Goal: Book appointment/travel/reservation

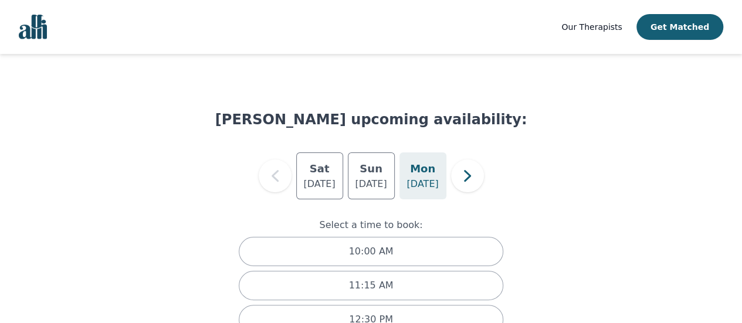
click at [692, 26] on button "Get Matched" at bounding box center [679, 27] width 87 height 26
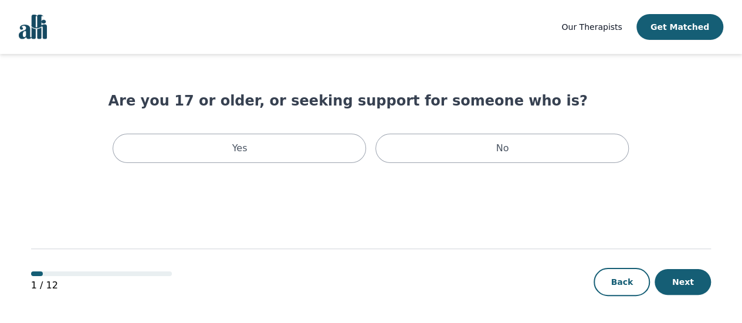
click at [301, 151] on div "Yes" at bounding box center [239, 148] width 253 height 29
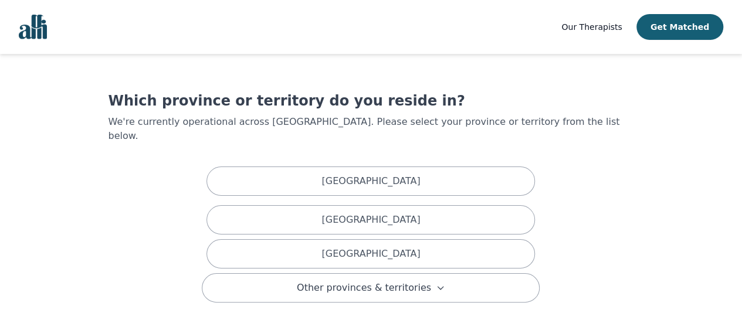
click at [322, 241] on div "[GEOGRAPHIC_DATA]" at bounding box center [370, 253] width 328 height 29
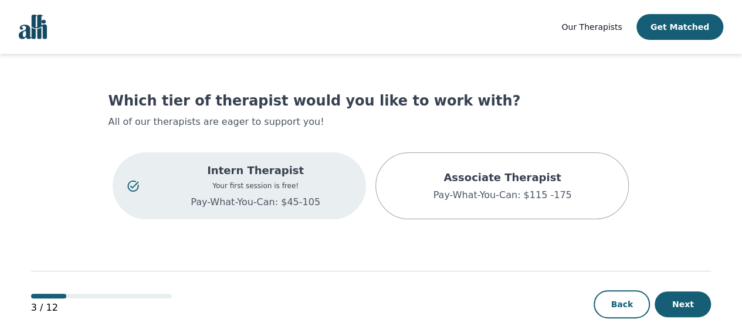
click at [682, 300] on button "Next" at bounding box center [682, 304] width 56 height 26
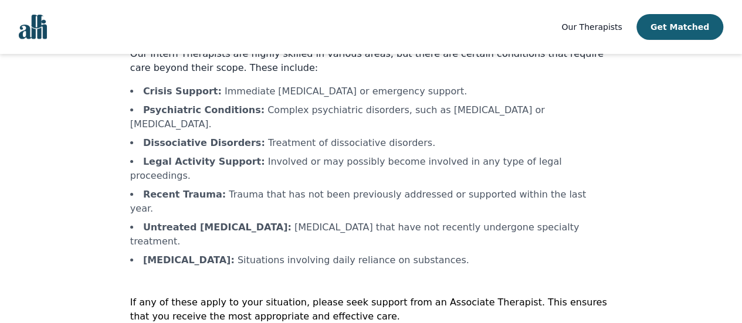
scroll to position [80, 0]
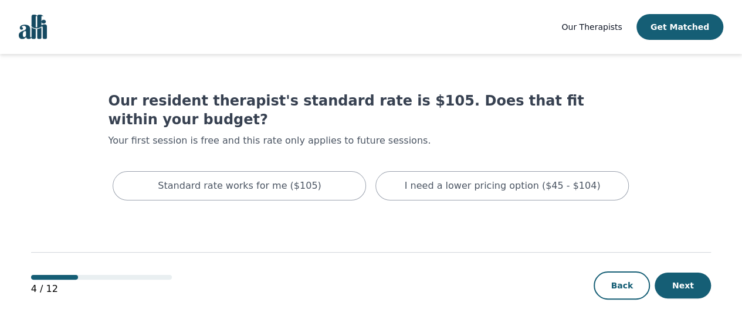
scroll to position [1, 0]
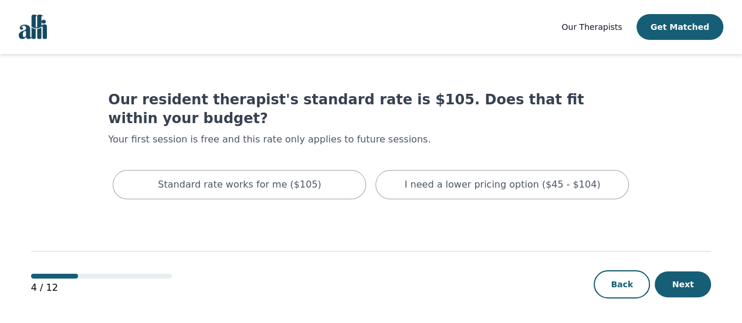
click at [444, 178] on p "I need a lower pricing option ($45 - $104)" at bounding box center [503, 185] width 196 height 14
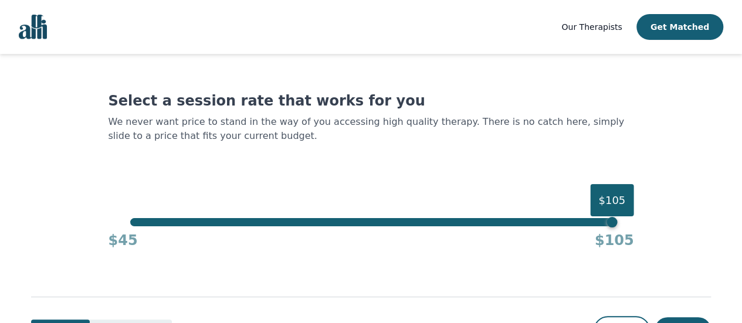
drag, startPoint x: 612, startPoint y: 226, endPoint x: 348, endPoint y: 189, distance: 266.3
drag, startPoint x: 348, startPoint y: 189, endPoint x: 314, endPoint y: 179, distance: 36.0
click at [314, 179] on div "Select a session rate that works for you We never want price to stand in the wa…" at bounding box center [370, 170] width 525 height 158
click at [321, 223] on div "$105" at bounding box center [370, 222] width 481 height 8
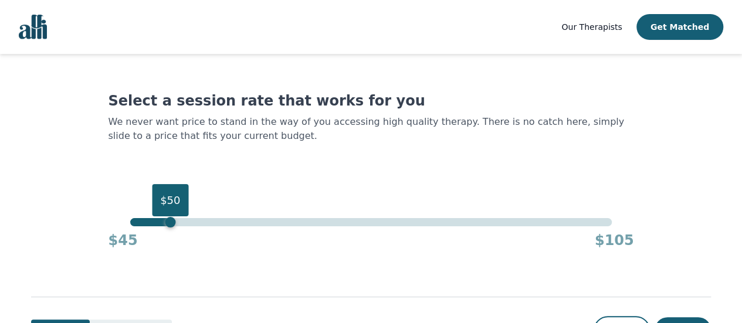
drag, startPoint x: 323, startPoint y: 226, endPoint x: 170, endPoint y: 242, distance: 153.8
click at [170, 242] on div "$50 $45 $105" at bounding box center [370, 234] width 525 height 32
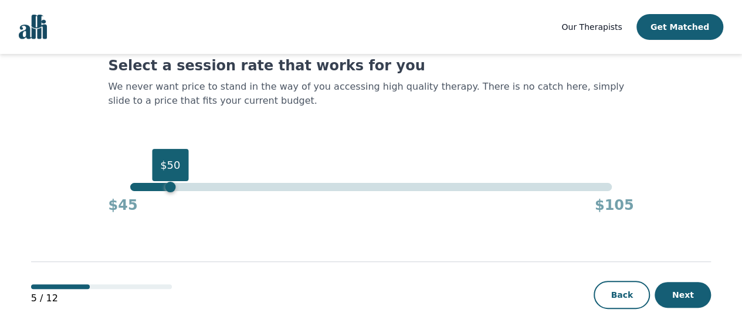
scroll to position [49, 0]
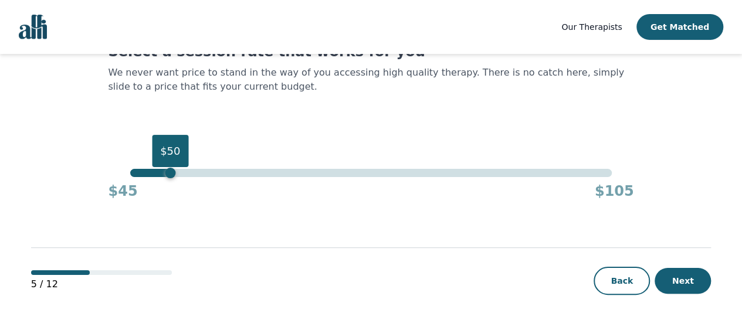
click at [679, 281] on button "Next" at bounding box center [682, 281] width 56 height 26
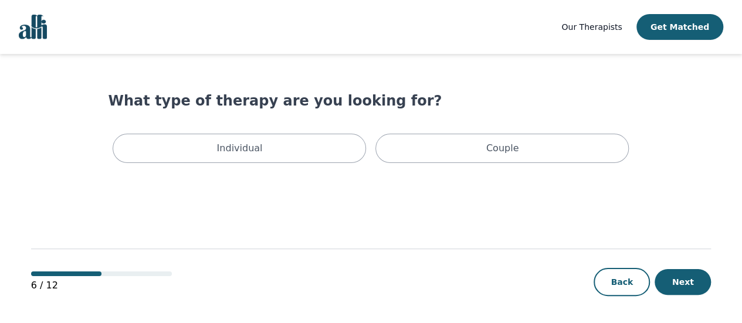
click at [317, 151] on div "Individual" at bounding box center [239, 148] width 253 height 29
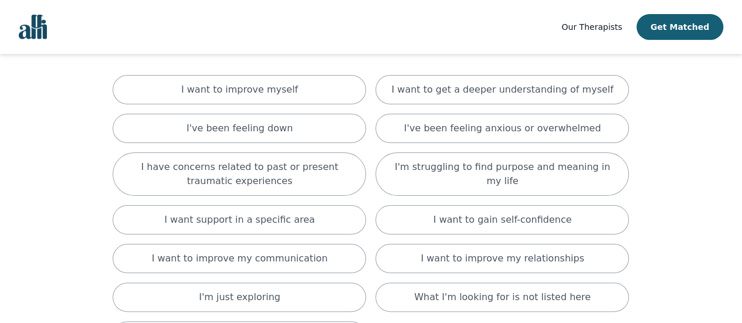
scroll to position [79, 0]
click at [508, 128] on p "I've been feeling anxious or overwhelmed" at bounding box center [502, 127] width 197 height 14
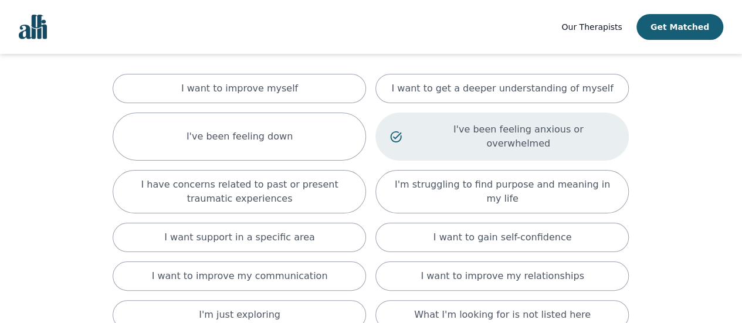
click at [304, 135] on div "I've been feeling down" at bounding box center [239, 137] width 253 height 48
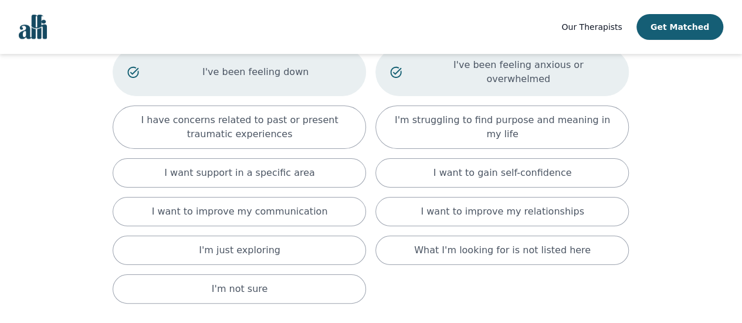
scroll to position [144, 0]
click at [169, 118] on p "I have concerns related to past or present traumatic experiences" at bounding box center [239, 127] width 224 height 28
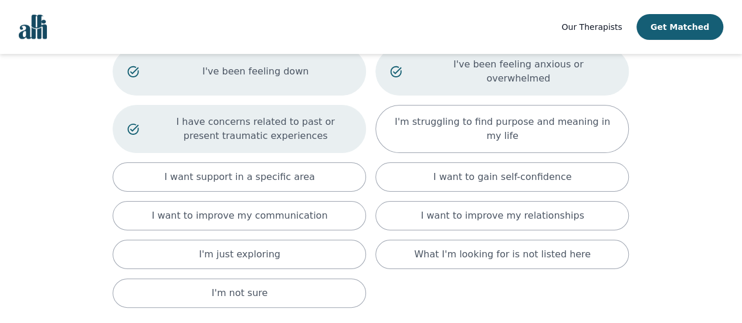
click at [422, 201] on div "I want to improve my relationships" at bounding box center [501, 215] width 253 height 29
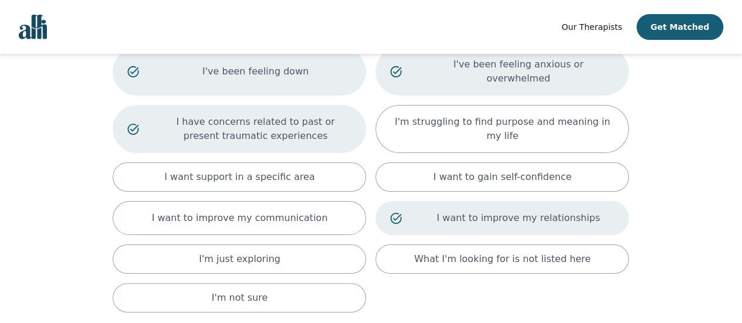
click at [344, 201] on div "I want to improve my communication" at bounding box center [239, 218] width 253 height 34
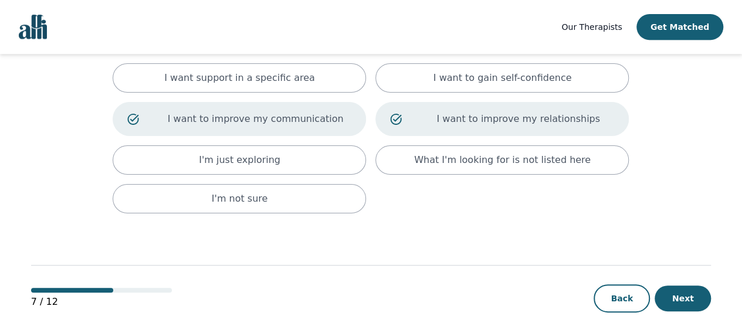
scroll to position [243, 0]
click at [686, 285] on button "Next" at bounding box center [682, 298] width 56 height 26
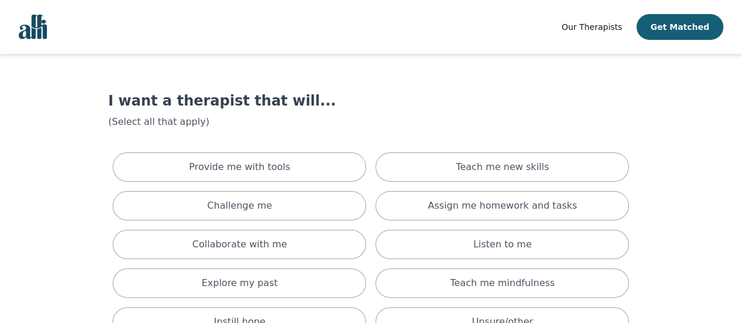
scroll to position [49, 0]
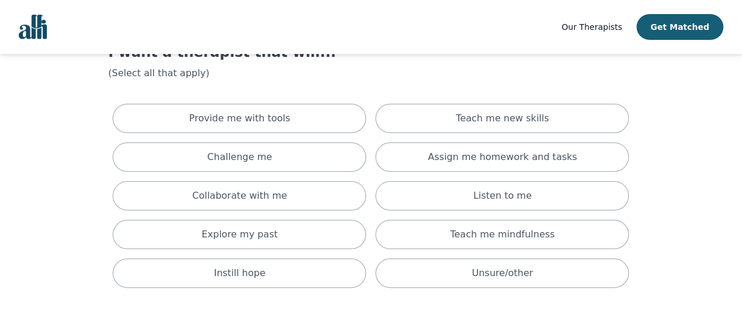
click at [328, 114] on div "Provide me with tools" at bounding box center [239, 118] width 253 height 29
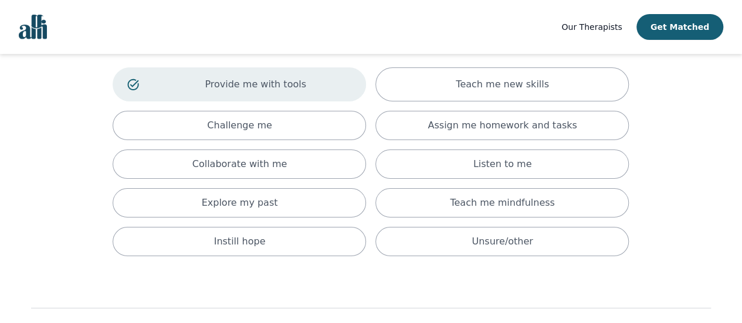
scroll to position [99, 0]
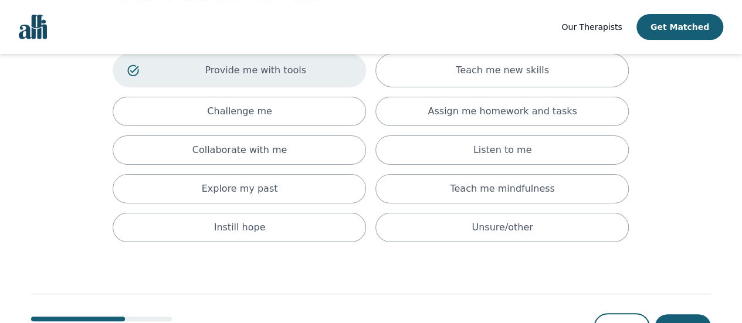
click at [474, 143] on div "Listen to me" at bounding box center [501, 149] width 253 height 29
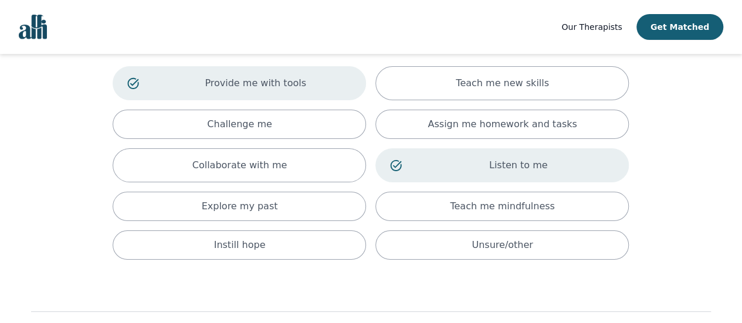
scroll to position [83, 0]
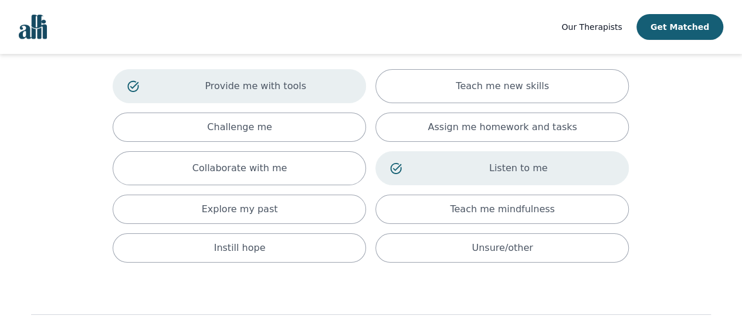
click at [477, 125] on p "Assign me homework and tasks" at bounding box center [501, 127] width 149 height 14
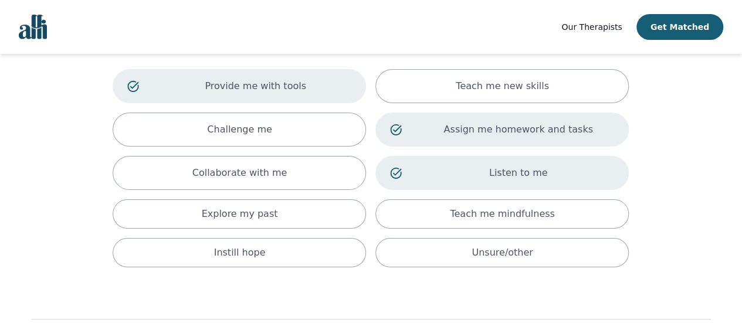
click at [479, 84] on p "Teach me new skills" at bounding box center [502, 86] width 93 height 14
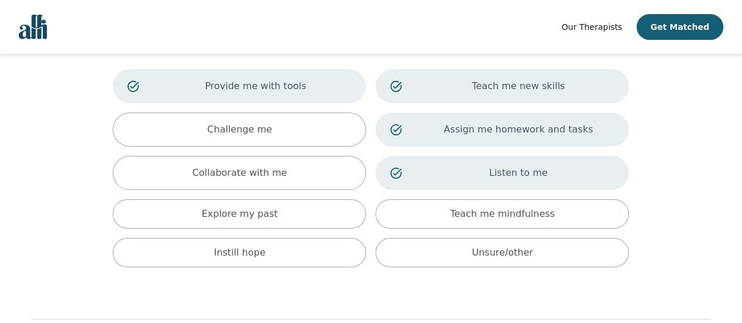
click at [446, 219] on div "Teach me mindfulness" at bounding box center [501, 213] width 253 height 29
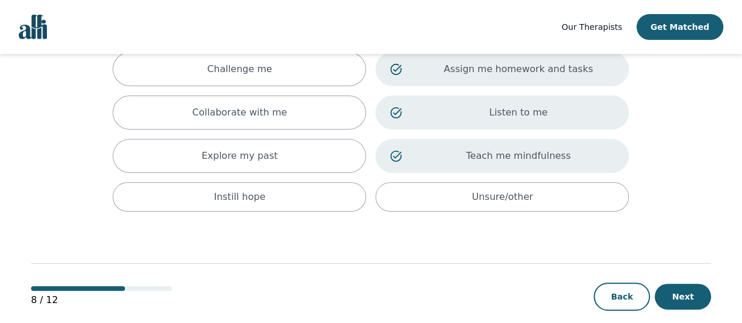
scroll to position [157, 0]
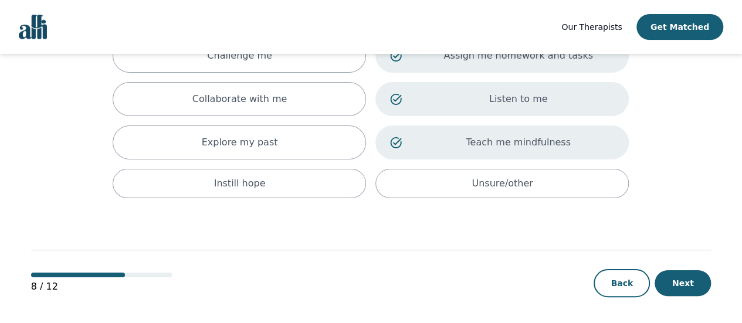
click at [688, 280] on button "Next" at bounding box center [682, 283] width 56 height 26
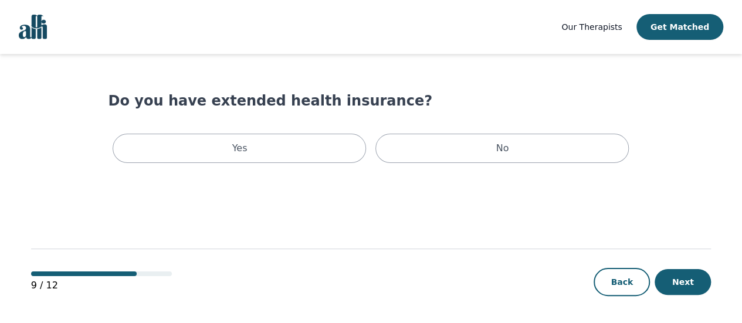
click at [293, 158] on div "Yes" at bounding box center [239, 148] width 253 height 29
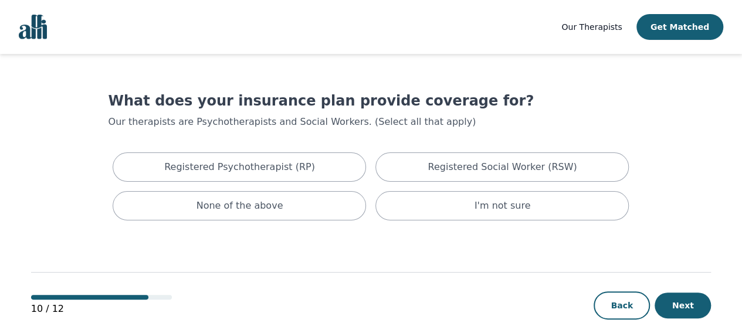
click at [318, 171] on div "Registered Psychotherapist (RP)" at bounding box center [239, 166] width 253 height 29
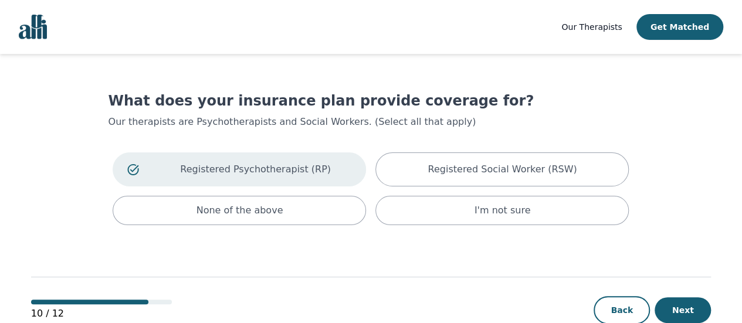
click at [451, 155] on div "Registered Social Worker (RSW)" at bounding box center [501, 169] width 253 height 34
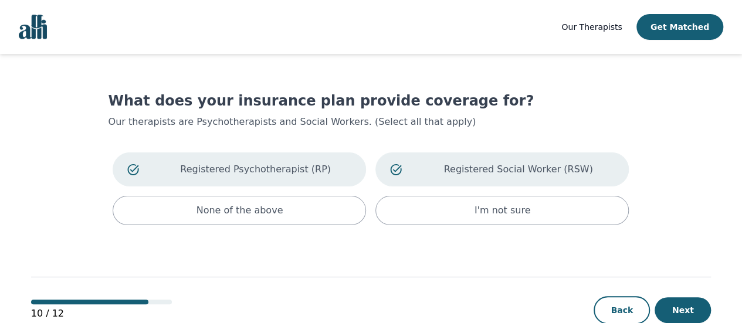
click at [688, 304] on button "Next" at bounding box center [682, 310] width 56 height 26
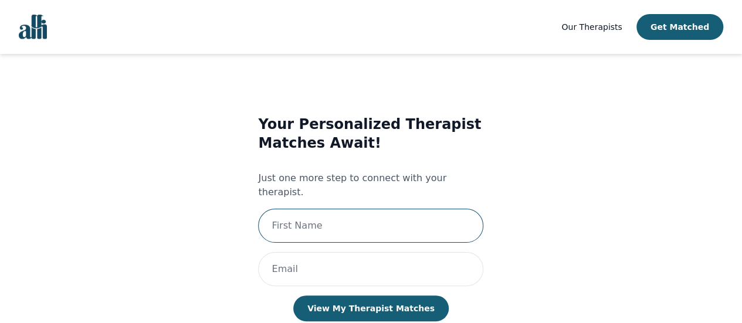
click at [372, 216] on input "text" at bounding box center [370, 226] width 225 height 34
type input "Kelsie"
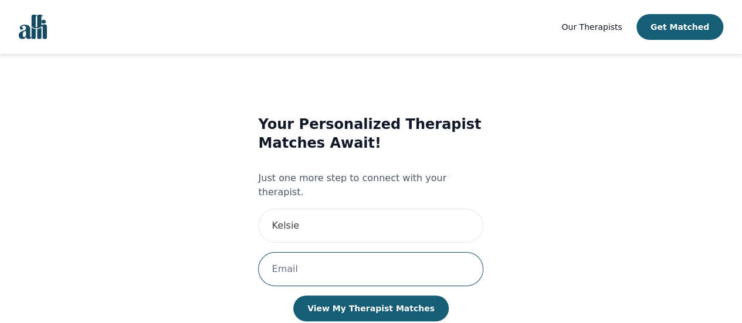
click at [349, 264] on input "email" at bounding box center [370, 269] width 225 height 34
type input "[EMAIL_ADDRESS][DOMAIN_NAME]"
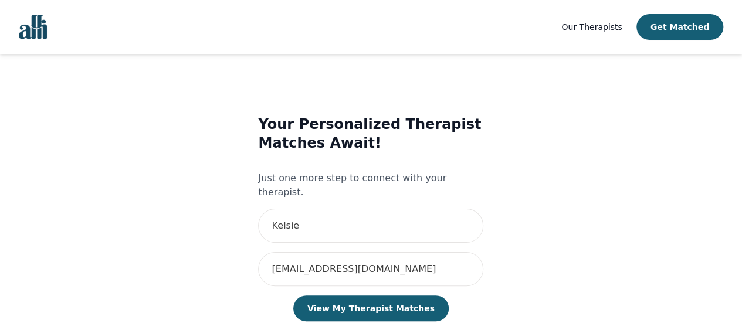
click at [371, 298] on button "View My Therapist Matches" at bounding box center [370, 309] width 155 height 26
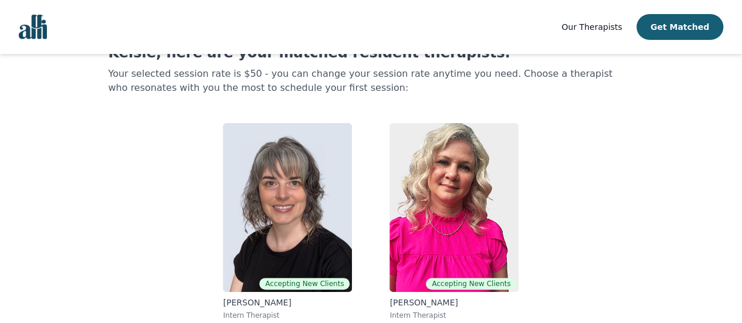
scroll to position [48, 0]
click at [453, 190] on img at bounding box center [453, 207] width 129 height 169
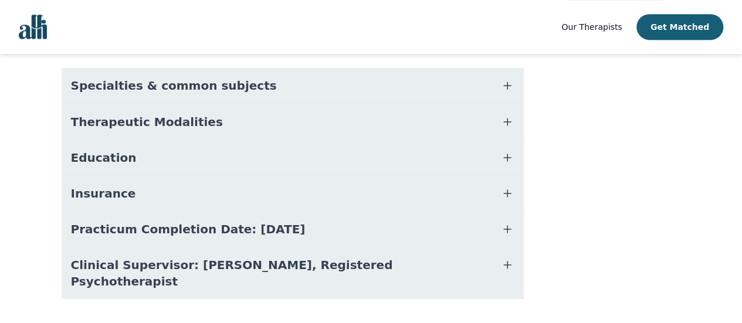
scroll to position [287, 0]
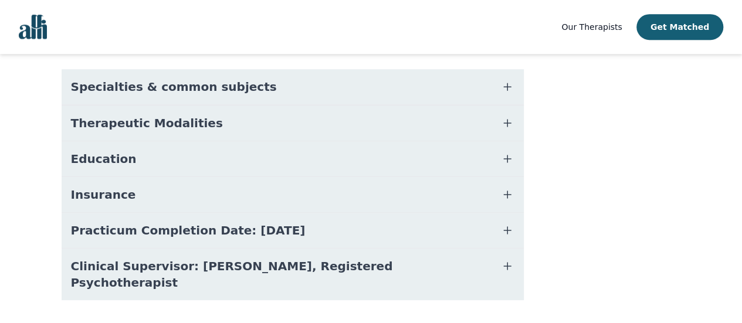
click at [277, 222] on span "Practicum Completion Date: [DATE]" at bounding box center [188, 230] width 235 height 16
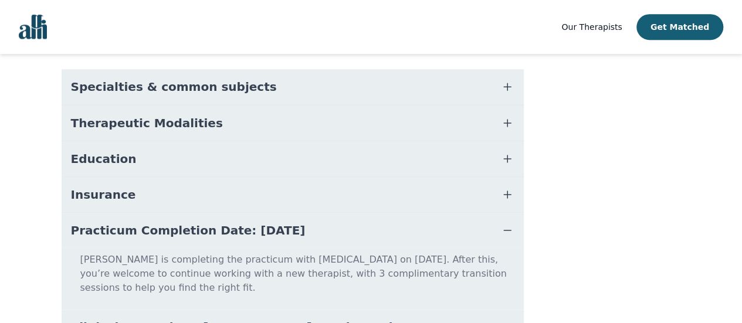
click at [165, 115] on span "Therapeutic Modalities" at bounding box center [147, 123] width 152 height 16
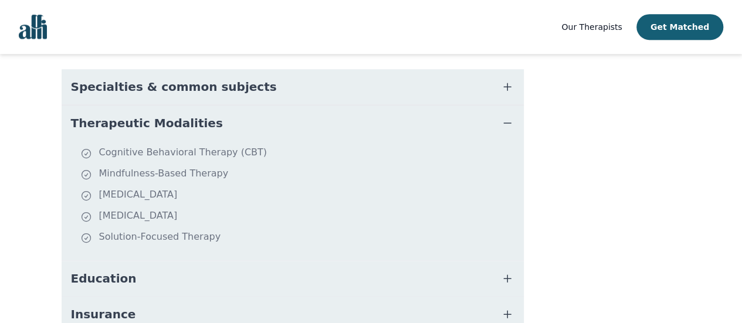
click at [163, 115] on span "Therapeutic Modalities" at bounding box center [147, 123] width 152 height 16
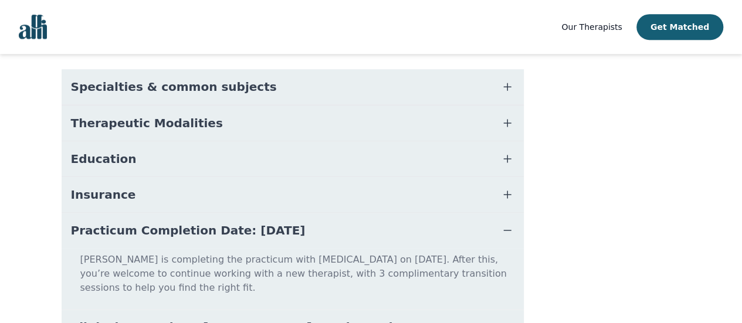
click at [147, 141] on button "Education" at bounding box center [293, 158] width 462 height 35
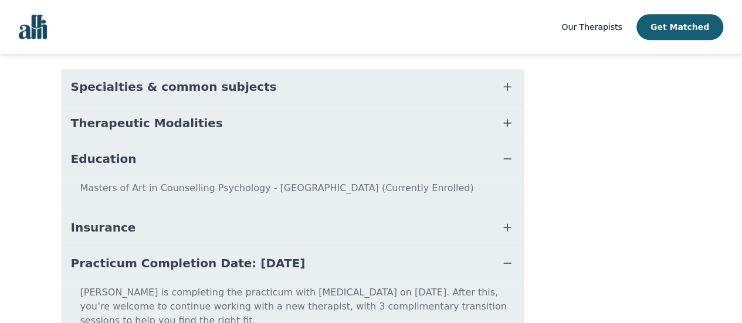
click at [147, 141] on button "Education" at bounding box center [293, 158] width 462 height 35
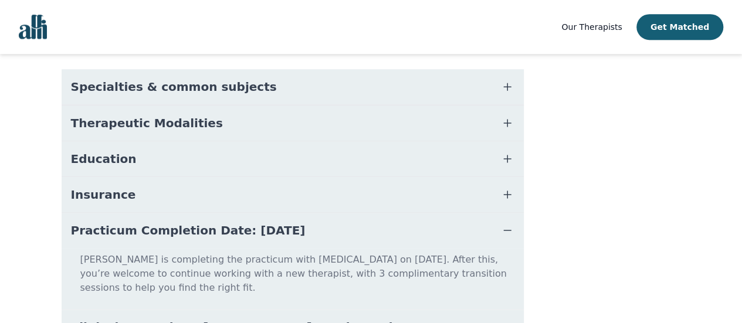
click at [135, 178] on button "Insurance" at bounding box center [293, 194] width 462 height 35
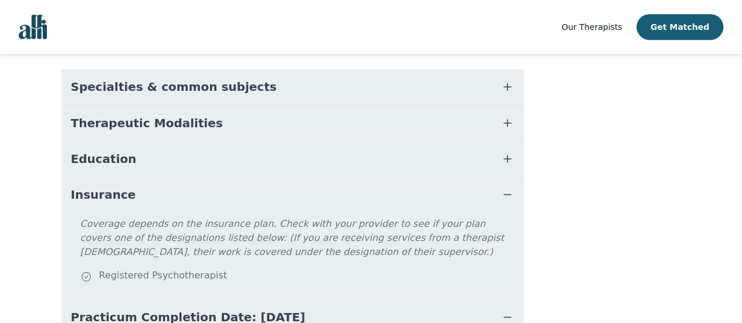
click at [135, 178] on button "Insurance" at bounding box center [293, 194] width 462 height 35
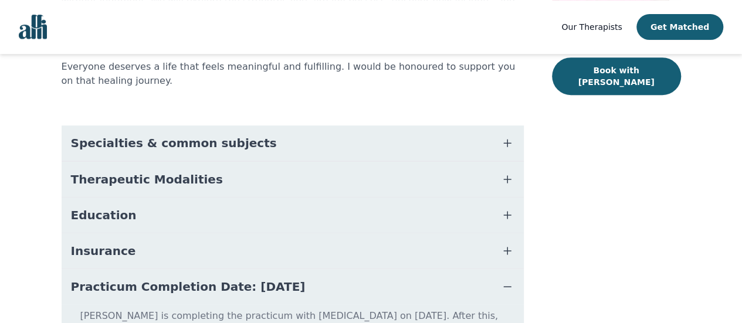
scroll to position [231, 0]
click at [155, 135] on span "Specialties & common subjects" at bounding box center [174, 143] width 206 height 16
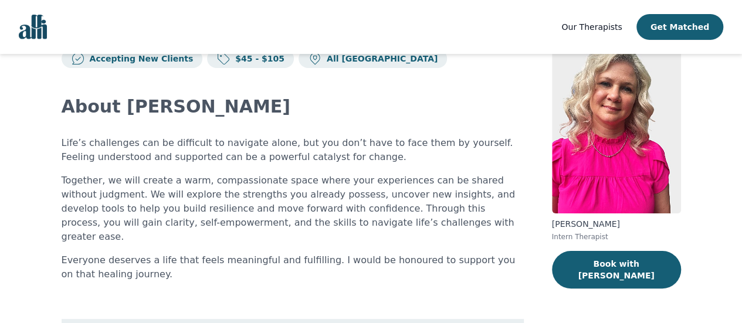
scroll to position [0, 0]
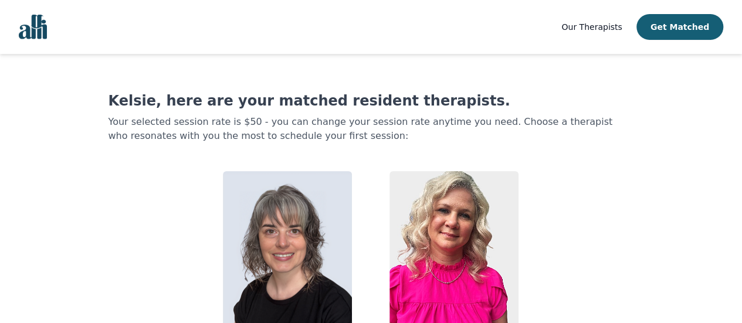
scroll to position [48, 0]
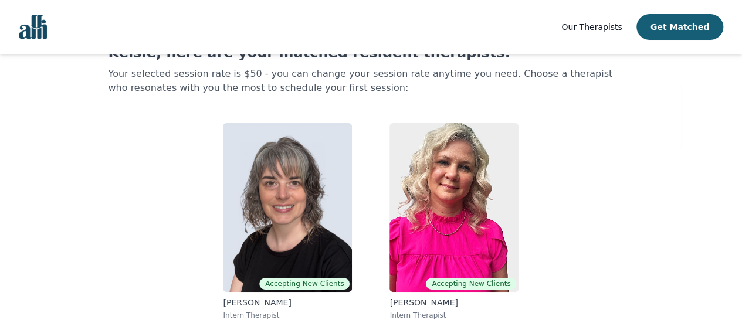
click at [253, 190] on img at bounding box center [287, 207] width 129 height 169
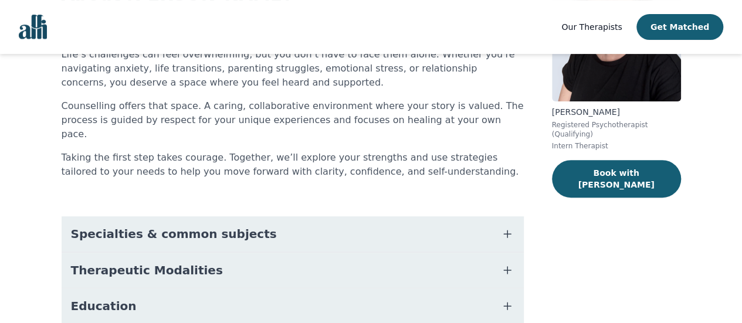
scroll to position [151, 0]
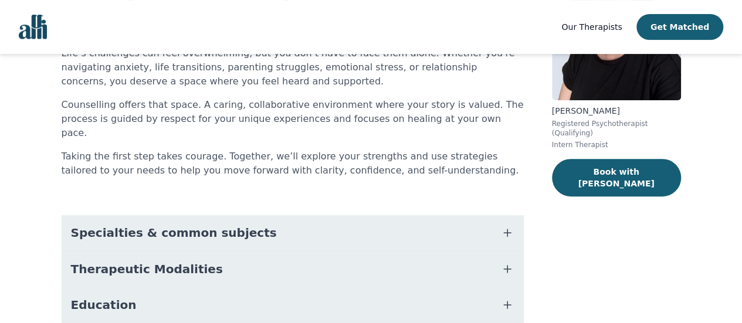
click at [86, 215] on button "Specialties & common subjects" at bounding box center [293, 232] width 462 height 35
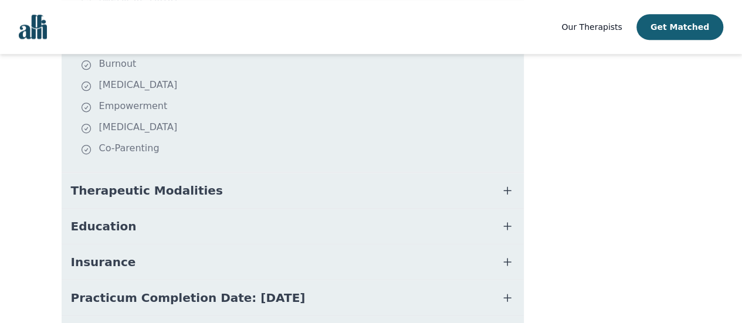
scroll to position [513, 0]
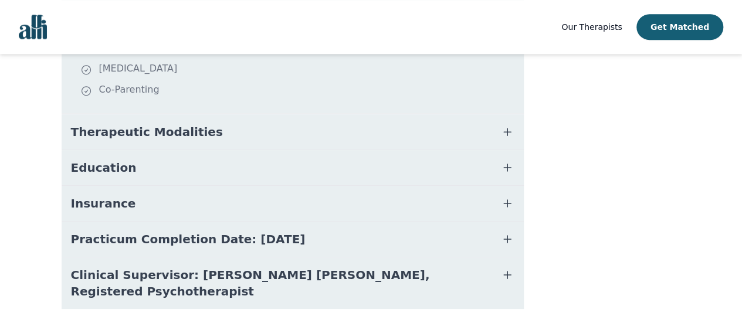
click at [99, 124] on span "Therapeutic Modalities" at bounding box center [147, 132] width 152 height 16
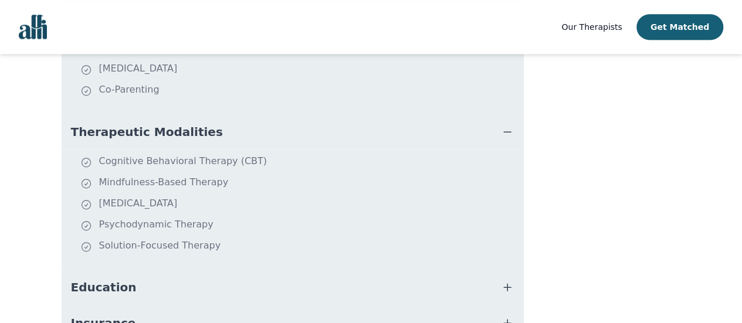
click at [99, 124] on span "Therapeutic Modalities" at bounding box center [147, 132] width 152 height 16
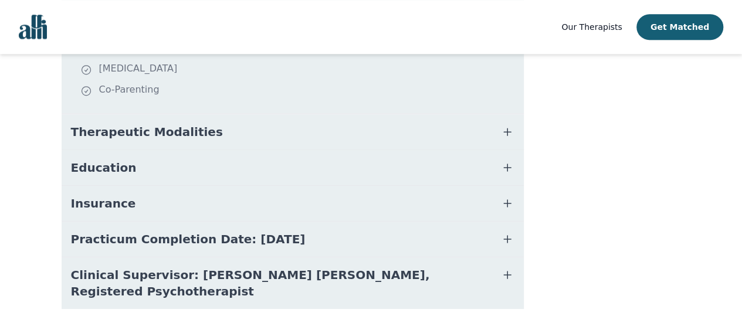
click at [97, 159] on span "Education" at bounding box center [104, 167] width 66 height 16
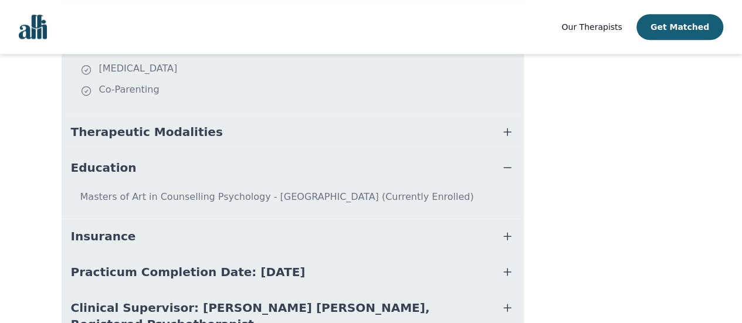
click at [97, 159] on span "Education" at bounding box center [104, 167] width 66 height 16
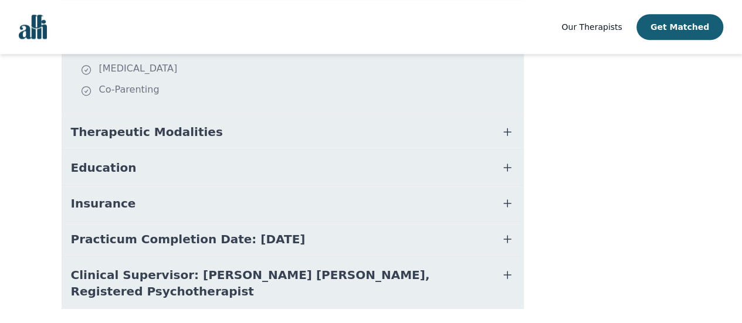
click at [94, 195] on span "Insurance" at bounding box center [103, 203] width 65 height 16
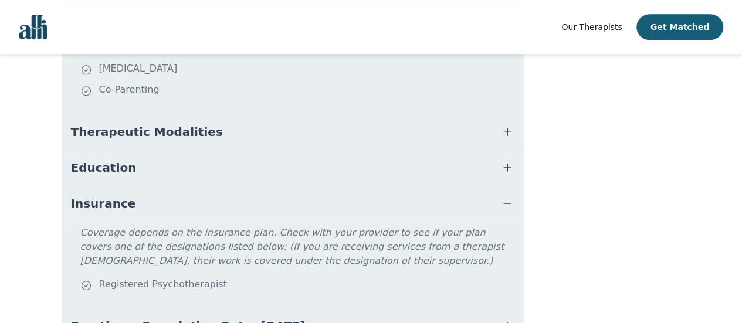
click at [94, 195] on span "Insurance" at bounding box center [103, 203] width 65 height 16
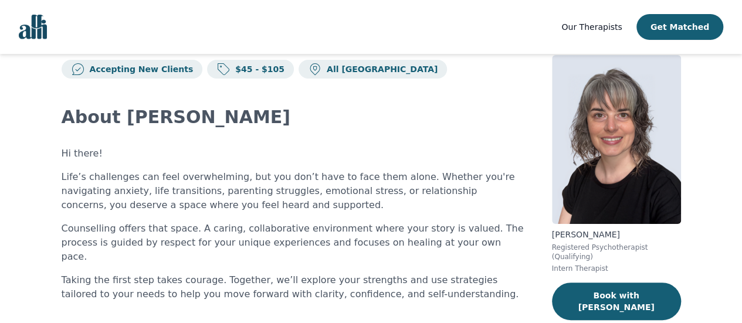
scroll to position [0, 0]
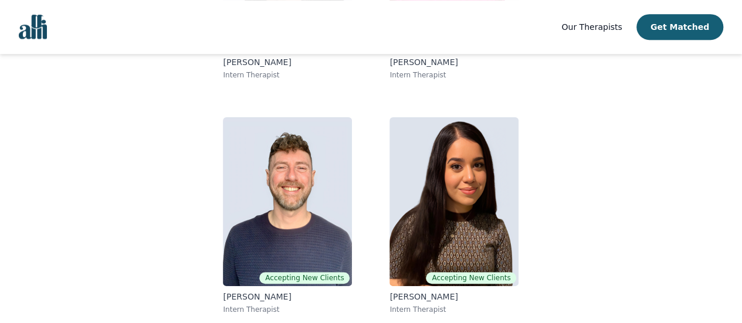
click at [432, 191] on img at bounding box center [453, 201] width 129 height 169
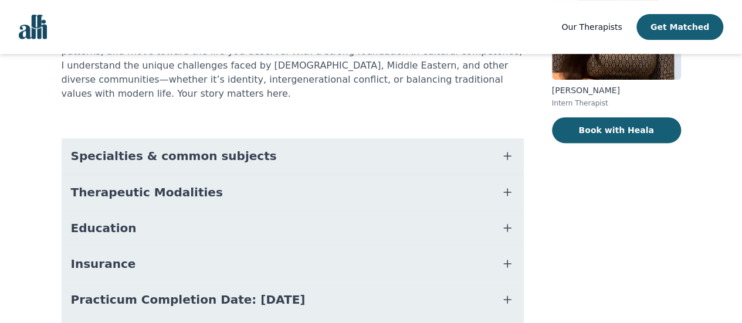
scroll to position [182, 0]
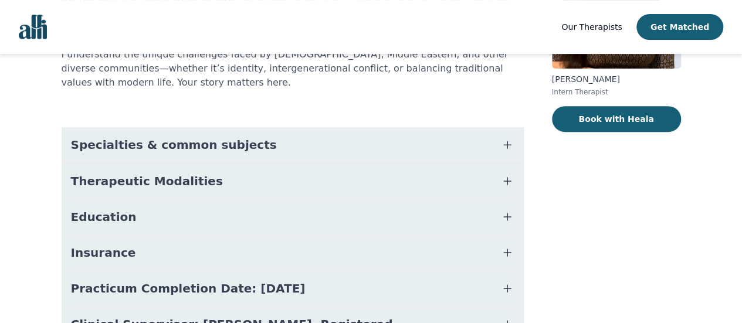
click at [117, 140] on button "Specialties & common subjects" at bounding box center [293, 144] width 462 height 35
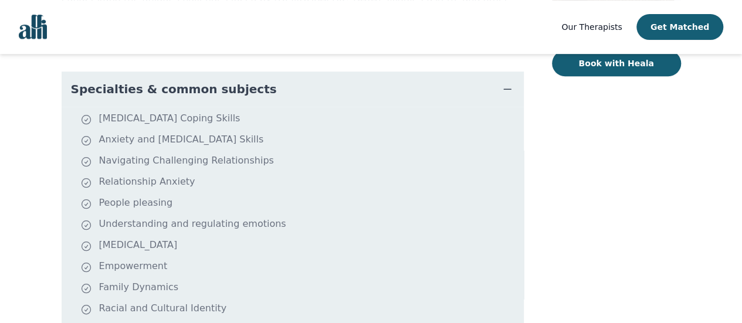
scroll to position [237, 0]
click at [50, 145] on div "Accepting New Clients $45 - $105 All Canada About Heala Do you ever feel stuck,…" at bounding box center [370, 200] width 675 height 768
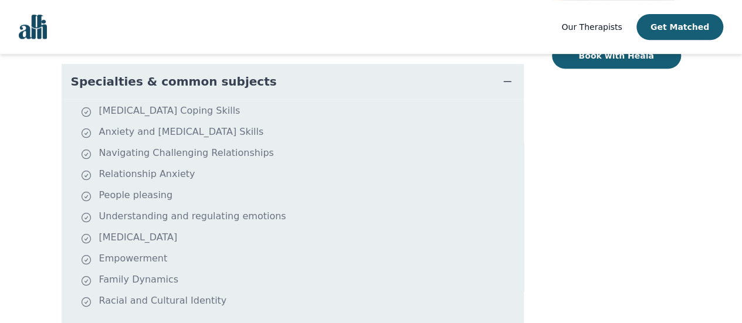
scroll to position [247, 0]
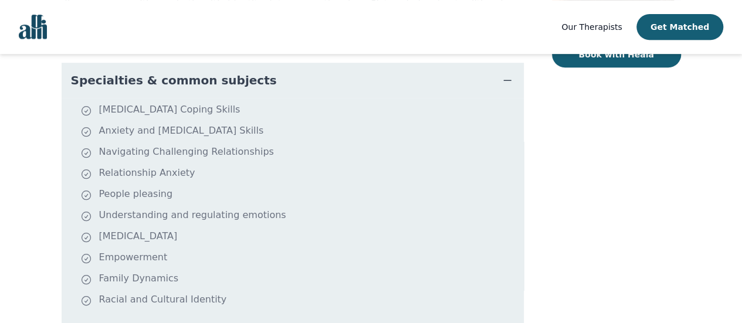
click at [109, 72] on span "Specialties & common subjects" at bounding box center [174, 80] width 206 height 16
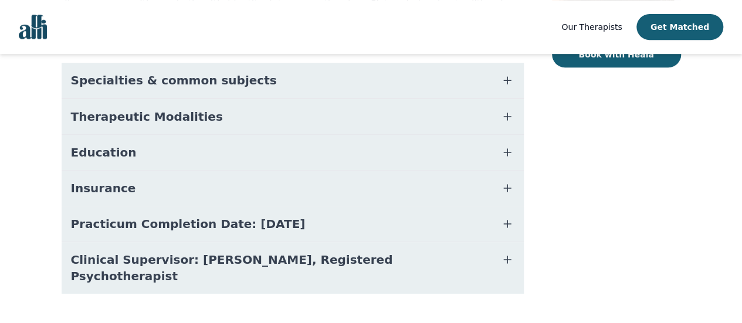
scroll to position [242, 0]
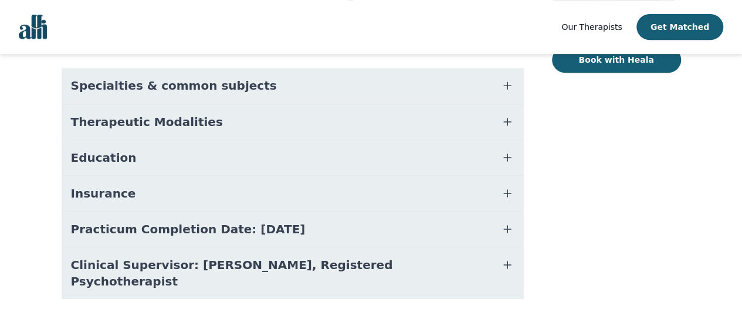
click at [96, 104] on button "Therapeutic Modalities" at bounding box center [293, 121] width 462 height 35
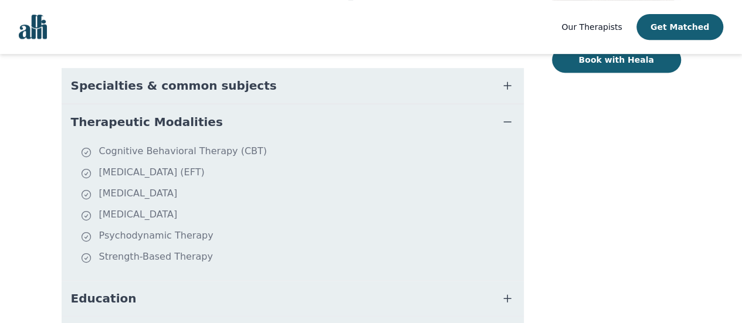
click at [96, 104] on button "Therapeutic Modalities" at bounding box center [293, 121] width 462 height 35
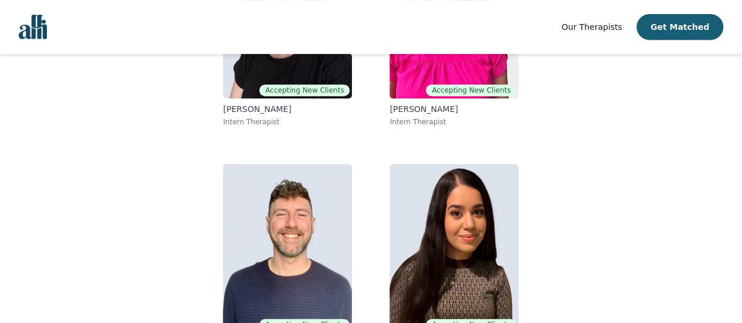
click at [407, 85] on img at bounding box center [453, 14] width 129 height 169
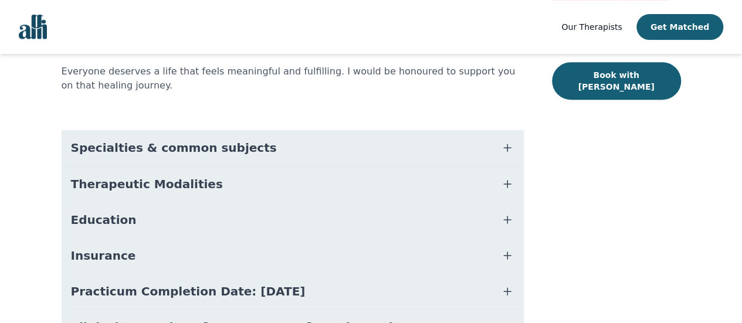
scroll to position [249, 0]
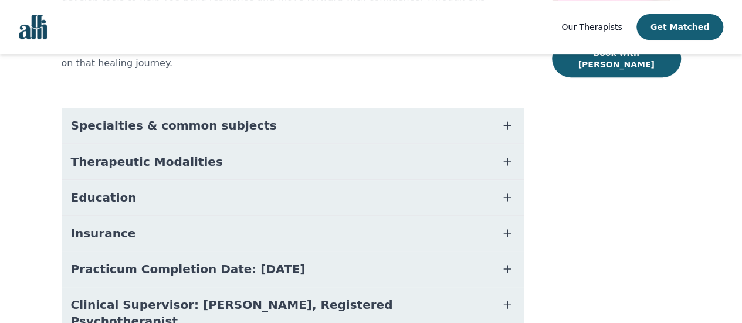
click at [122, 108] on button "Specialties & common subjects" at bounding box center [293, 125] width 462 height 35
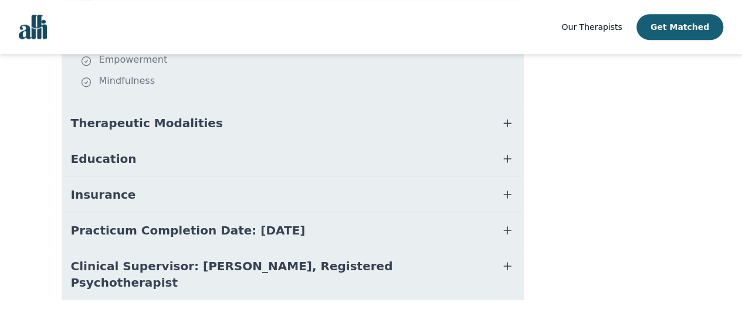
scroll to position [513, 0]
click at [101, 114] on span "Therapeutic Modalities" at bounding box center [147, 122] width 152 height 16
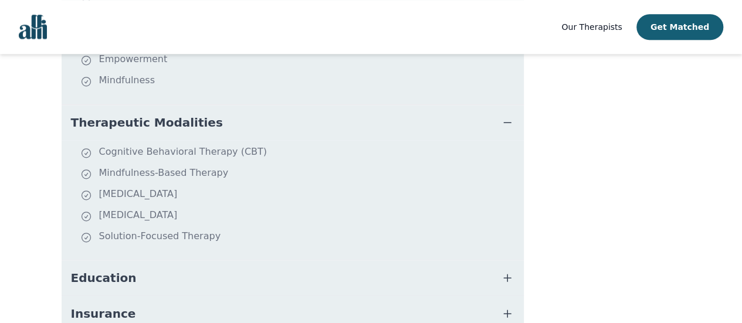
click at [101, 114] on span "Therapeutic Modalities" at bounding box center [147, 122] width 152 height 16
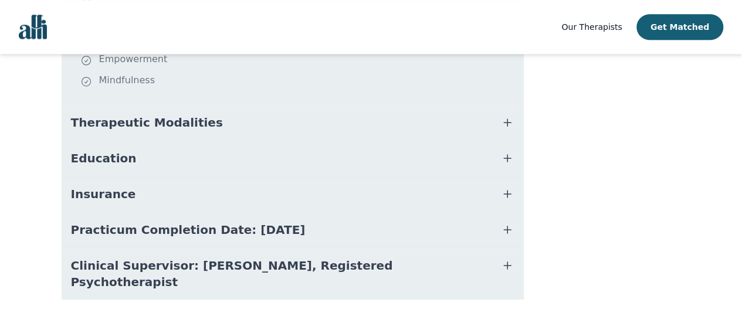
click at [98, 150] on span "Education" at bounding box center [104, 158] width 66 height 16
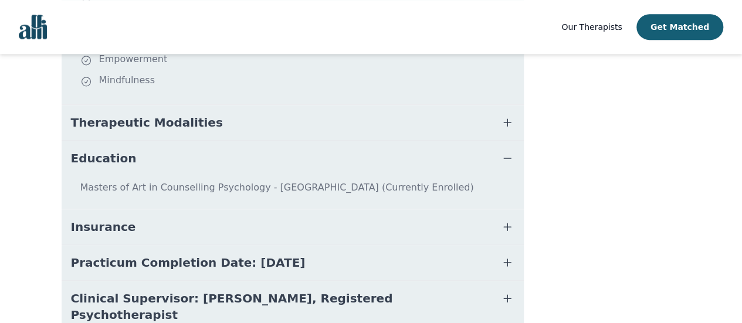
drag, startPoint x: 98, startPoint y: 138, endPoint x: 84, endPoint y: 149, distance: 17.9
click at [84, 150] on span "Education" at bounding box center [104, 158] width 66 height 16
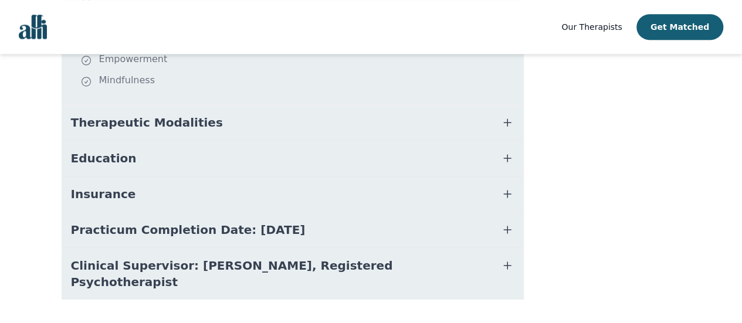
click at [111, 222] on span "Practicum Completion Date: [DATE]" at bounding box center [188, 230] width 235 height 16
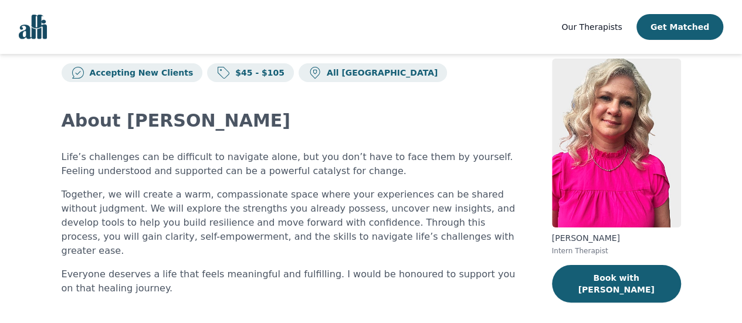
scroll to position [0, 0]
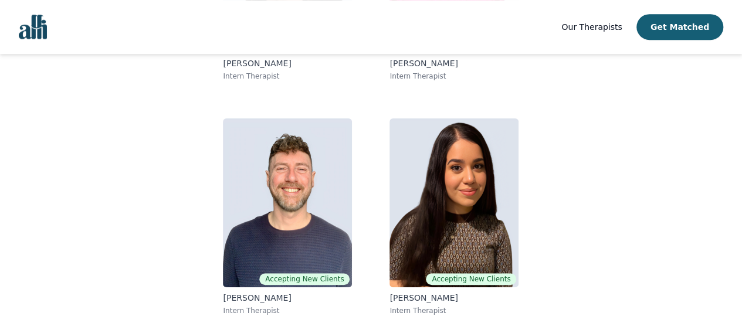
scroll to position [287, 0]
click at [471, 228] on img at bounding box center [453, 202] width 129 height 169
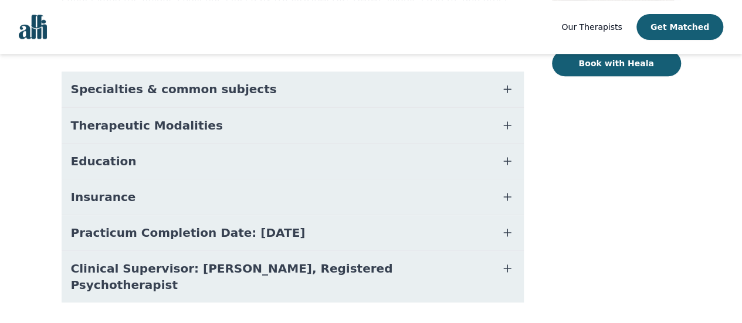
scroll to position [239, 0]
click at [118, 80] on span "Specialties & common subjects" at bounding box center [174, 88] width 206 height 16
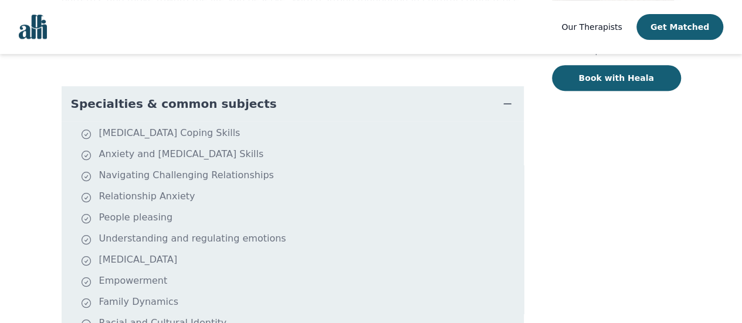
scroll to position [223, 0]
click at [208, 96] on span "Specialties & common subjects" at bounding box center [174, 104] width 206 height 16
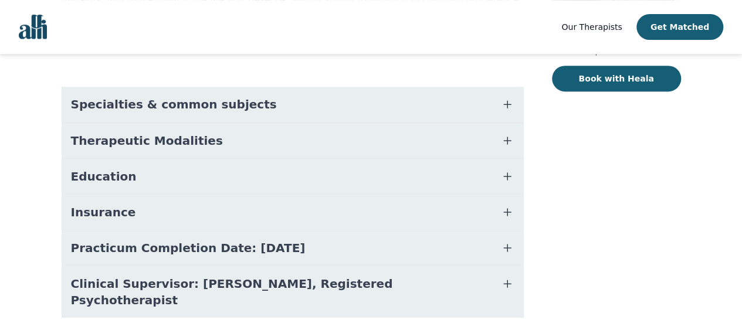
scroll to position [242, 0]
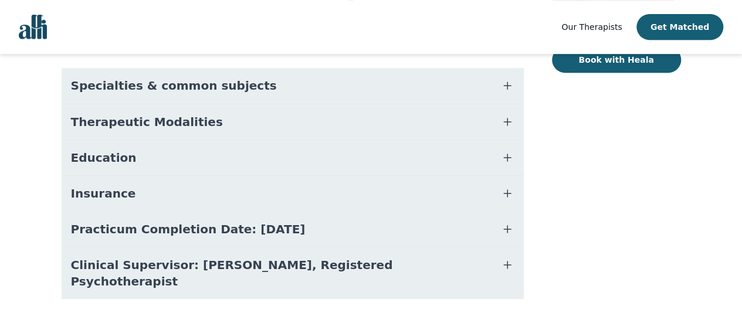
click at [188, 114] on span "Therapeutic Modalities" at bounding box center [147, 122] width 152 height 16
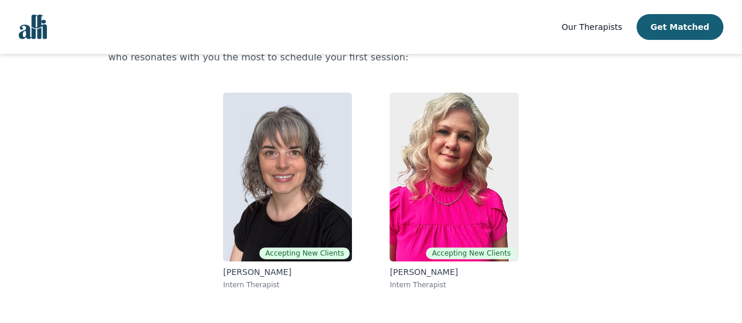
scroll to position [76, 0]
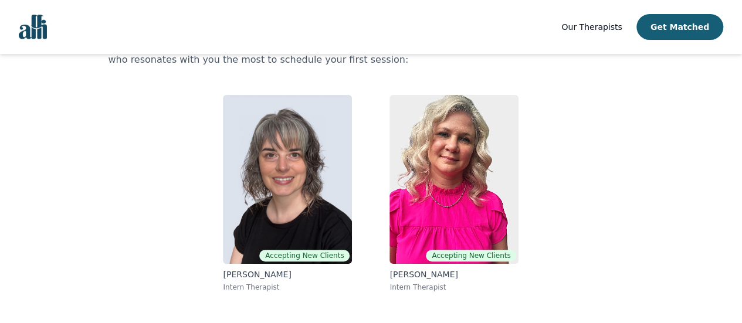
click at [487, 151] on img at bounding box center [453, 179] width 129 height 169
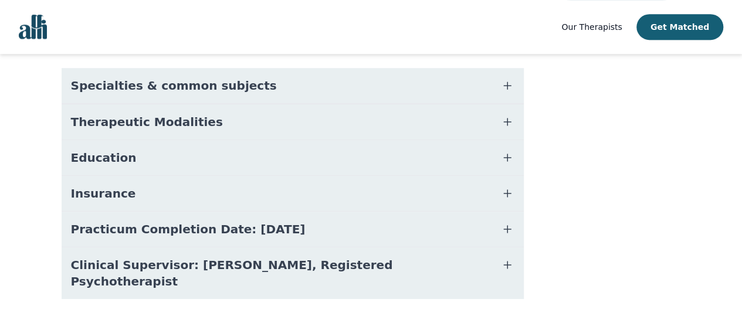
scroll to position [288, 0]
click at [134, 114] on span "Therapeutic Modalities" at bounding box center [147, 122] width 152 height 16
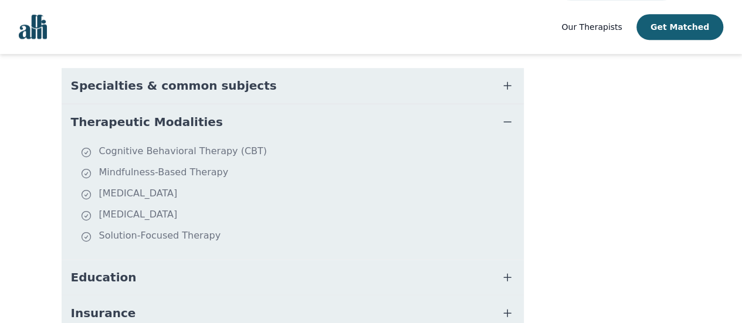
click at [134, 114] on span "Therapeutic Modalities" at bounding box center [147, 122] width 152 height 16
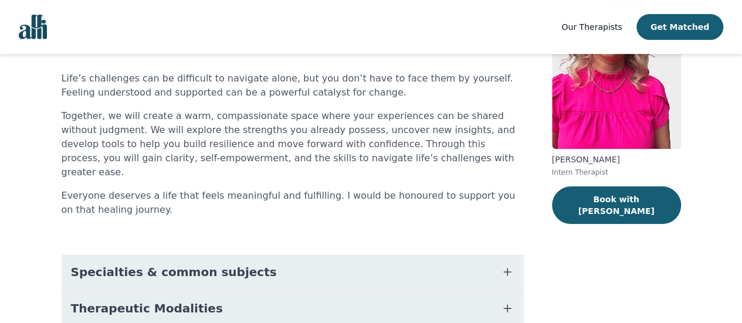
scroll to position [0, 0]
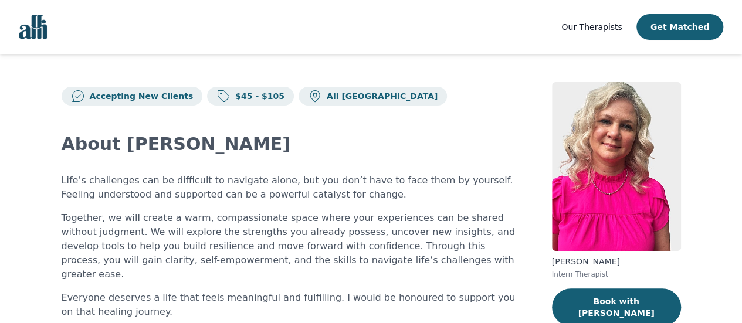
click at [626, 305] on button "Book with [PERSON_NAME]" at bounding box center [616, 307] width 129 height 38
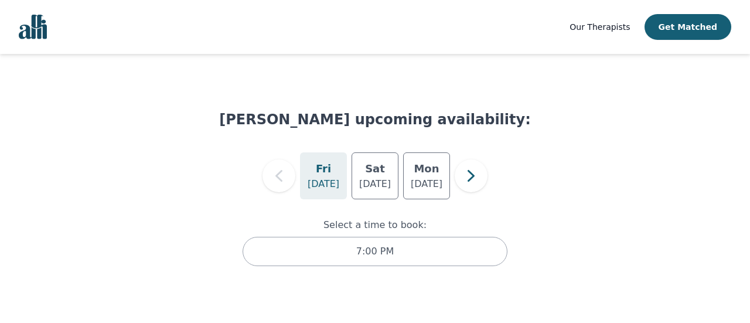
click at [428, 174] on h5 "Mon" at bounding box center [426, 169] width 25 height 16
click at [382, 166] on h5 "Sat" at bounding box center [375, 169] width 20 height 16
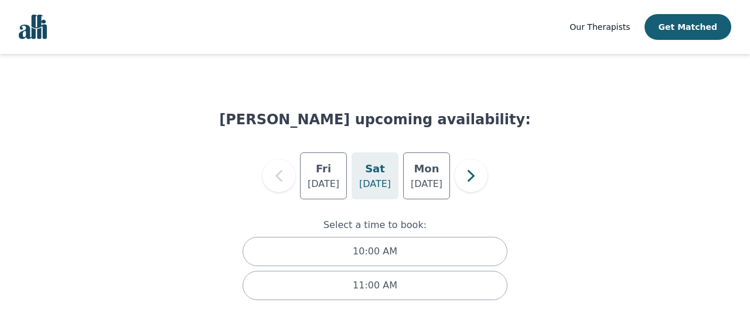
click at [422, 179] on p "[DATE]" at bounding box center [427, 184] width 32 height 14
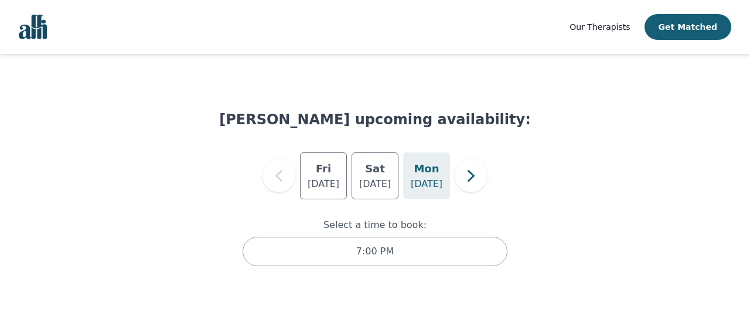
click at [474, 175] on icon "button" at bounding box center [471, 176] width 7 height 12
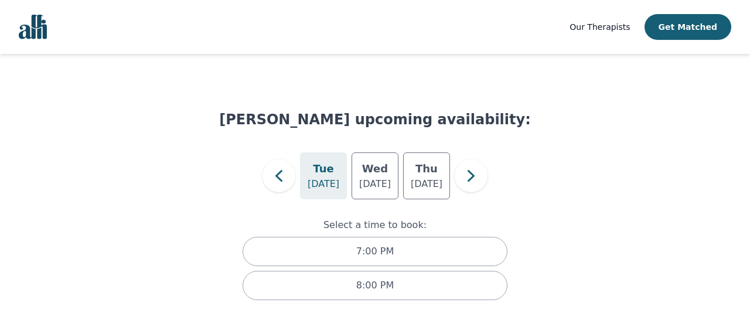
click at [271, 178] on icon "button" at bounding box center [278, 175] width 23 height 23
click at [335, 247] on div "7:00 PM" at bounding box center [375, 251] width 265 height 29
